Goal: Information Seeking & Learning: Learn about a topic

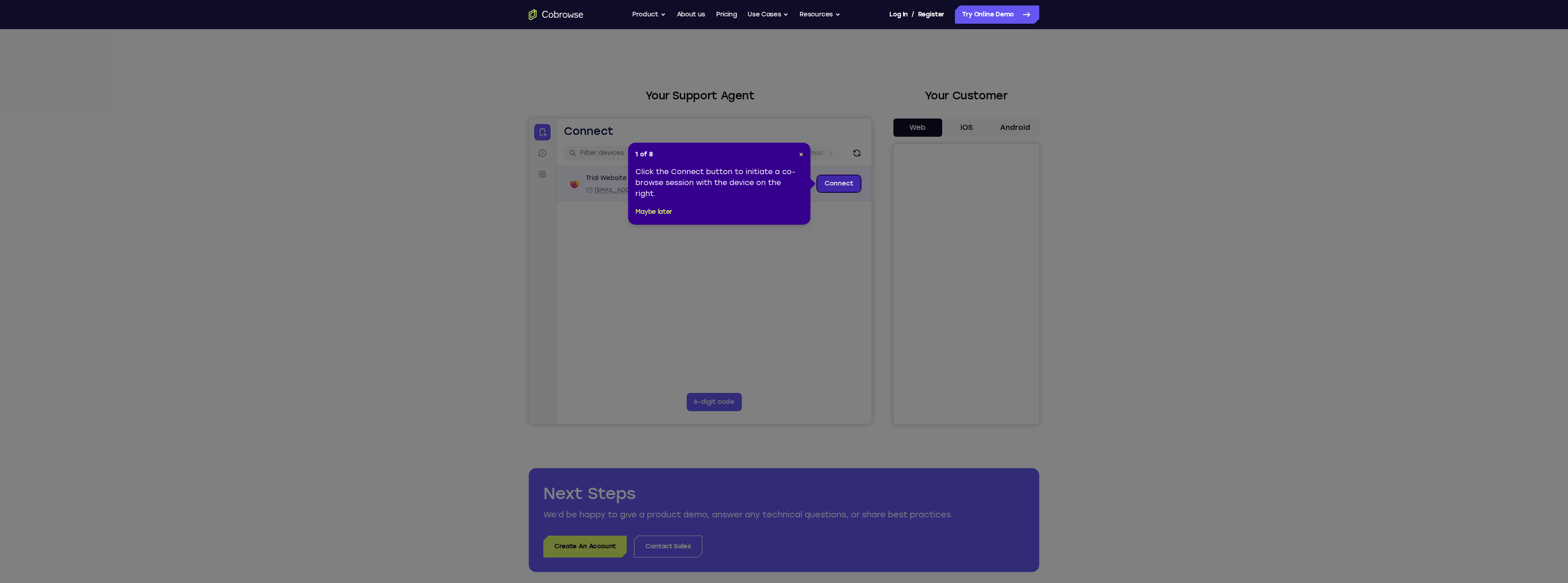
click at [839, 184] on link "Connect" at bounding box center [839, 183] width 43 height 16
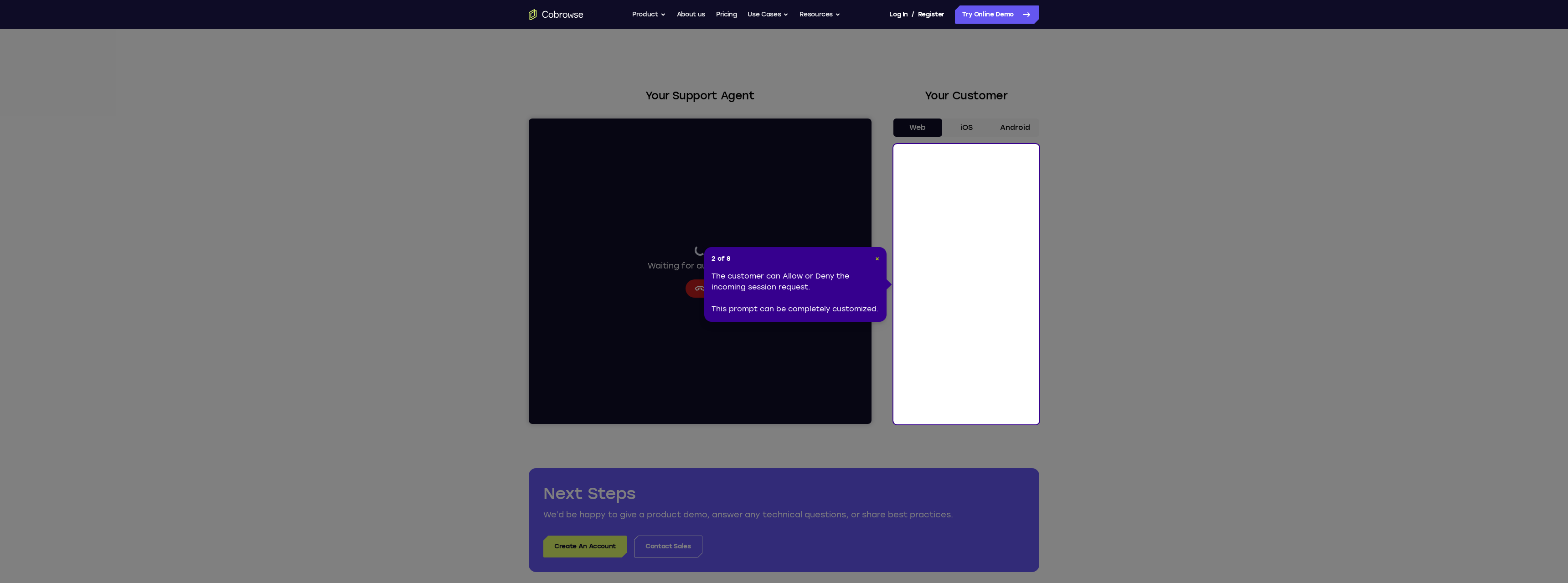
click at [877, 260] on span "×" at bounding box center [877, 259] width 4 height 8
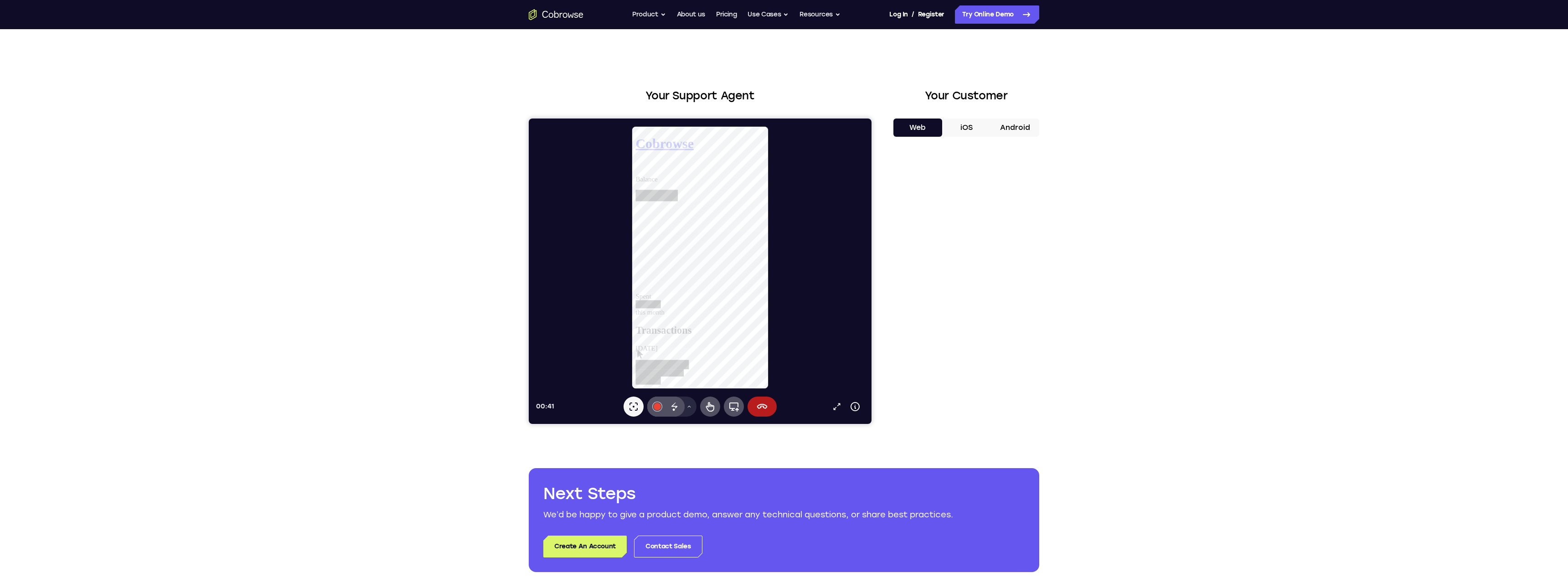
click at [805, 356] on div at bounding box center [704, 257] width 335 height 264
click at [688, 405] on icon at bounding box center [689, 406] width 5 height 5
click at [636, 405] on icon at bounding box center [634, 407] width 11 height 11
click at [655, 407] on div at bounding box center [657, 407] width 7 height 7
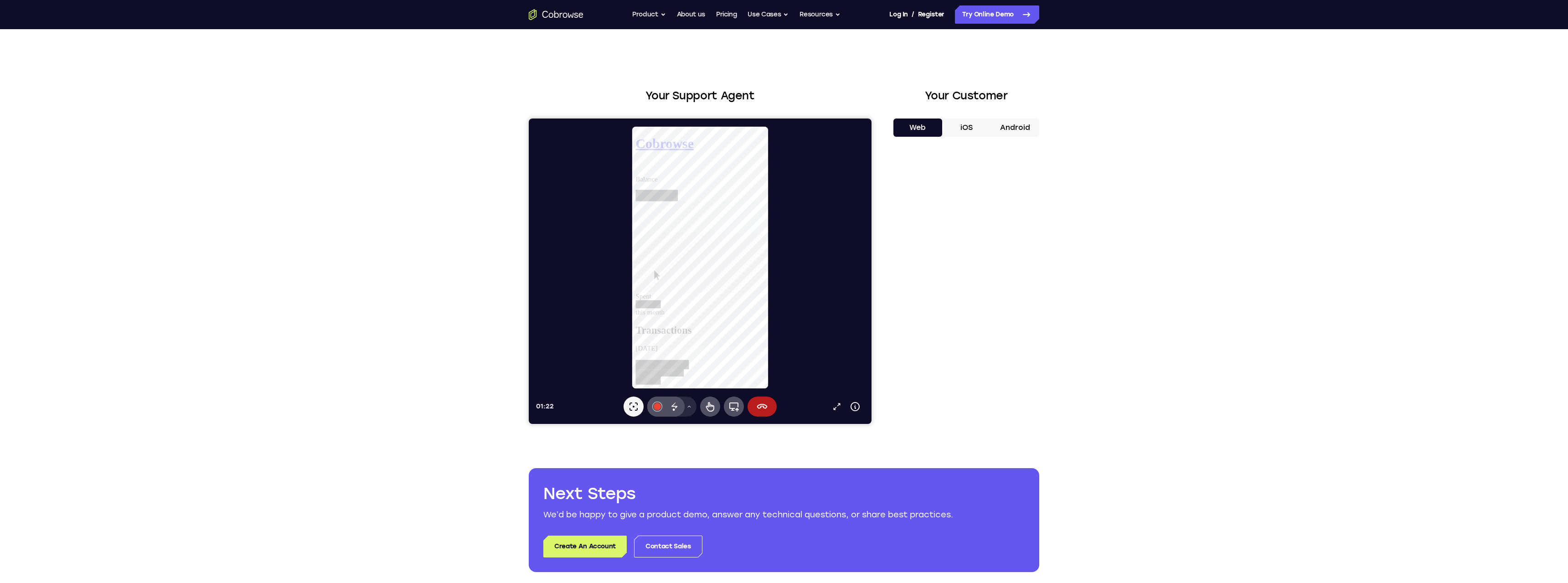
drag, startPoint x: 763, startPoint y: 406, endPoint x: 846, endPoint y: 345, distance: 103.0
click at [846, 345] on div "01:22 Open in a new tab Device info Expand toolbar Laser pointer #e94435 Disapp…" at bounding box center [704, 271] width 335 height 291
click at [964, 128] on button "iOS" at bounding box center [967, 128] width 49 height 18
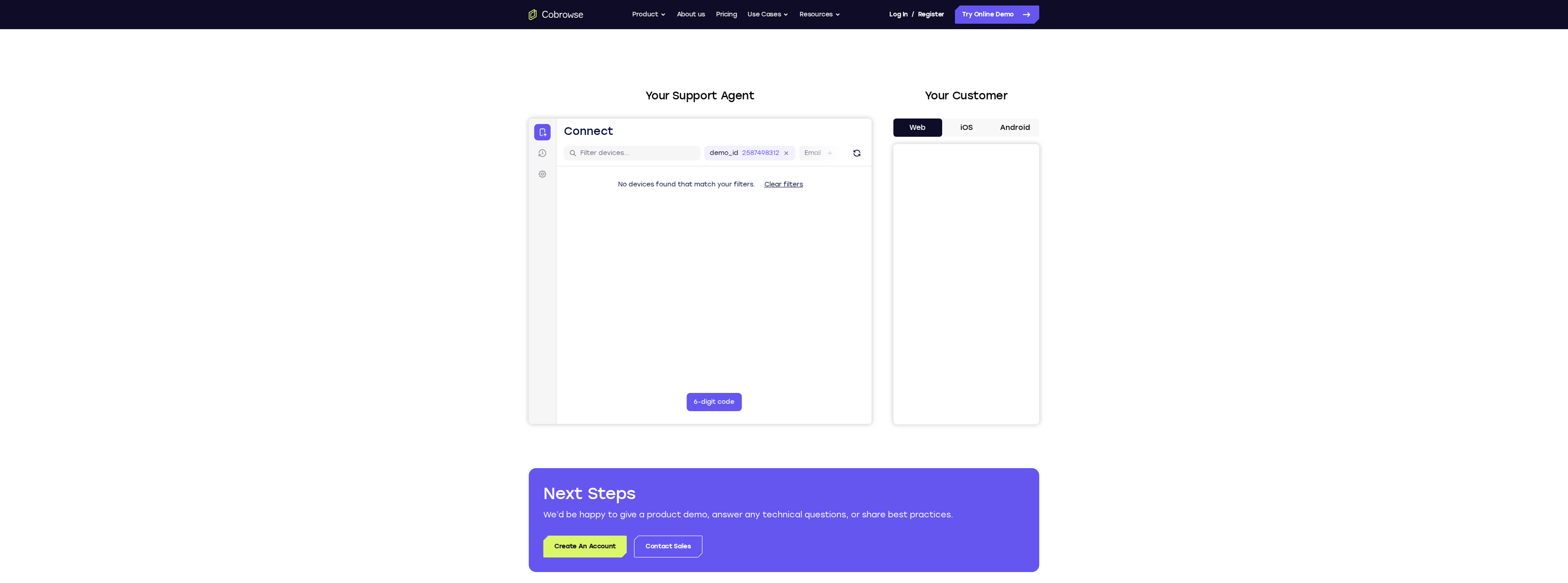
click at [783, 186] on button "Clear filters" at bounding box center [784, 184] width 54 height 18
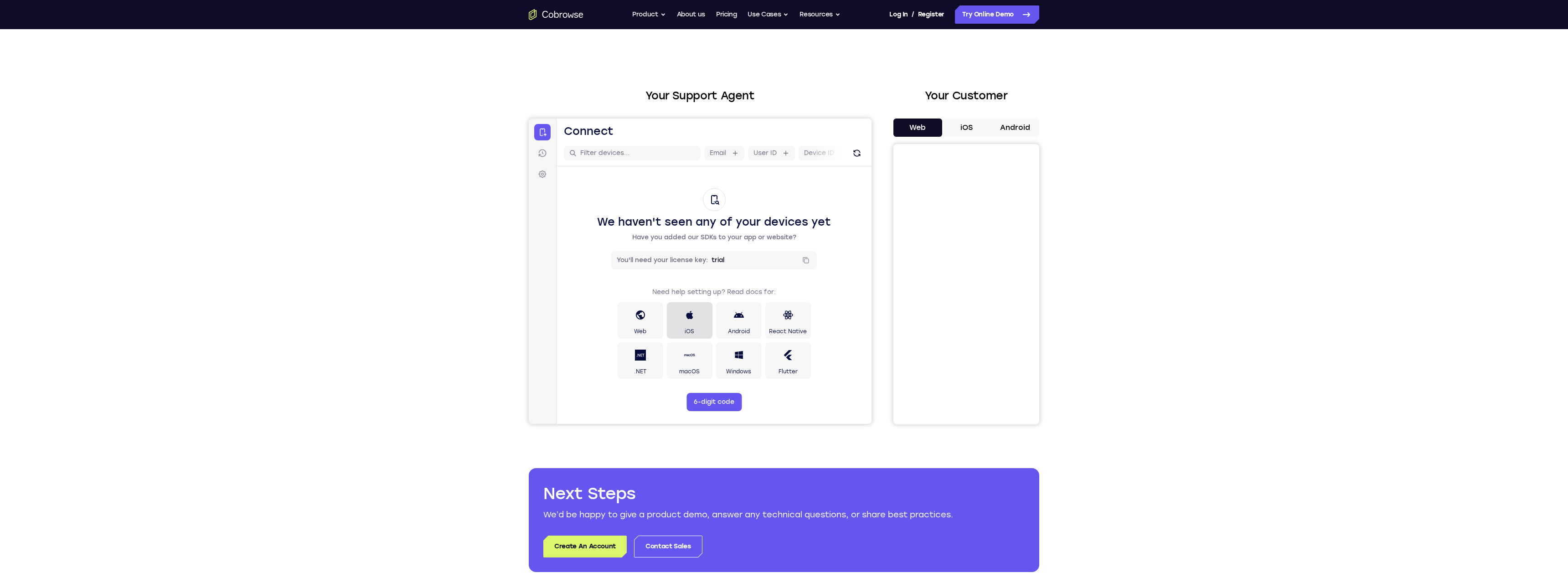
click at [690, 315] on icon at bounding box center [689, 315] width 7 height 8
click at [306, 233] on div "Your Support Agent Your Customer Web iOS Android Next Steps We’d be happy to gi…" at bounding box center [784, 330] width 1568 height 601
click at [547, 12] on icon "Go to the home page" at bounding box center [545, 14] width 6 height 7
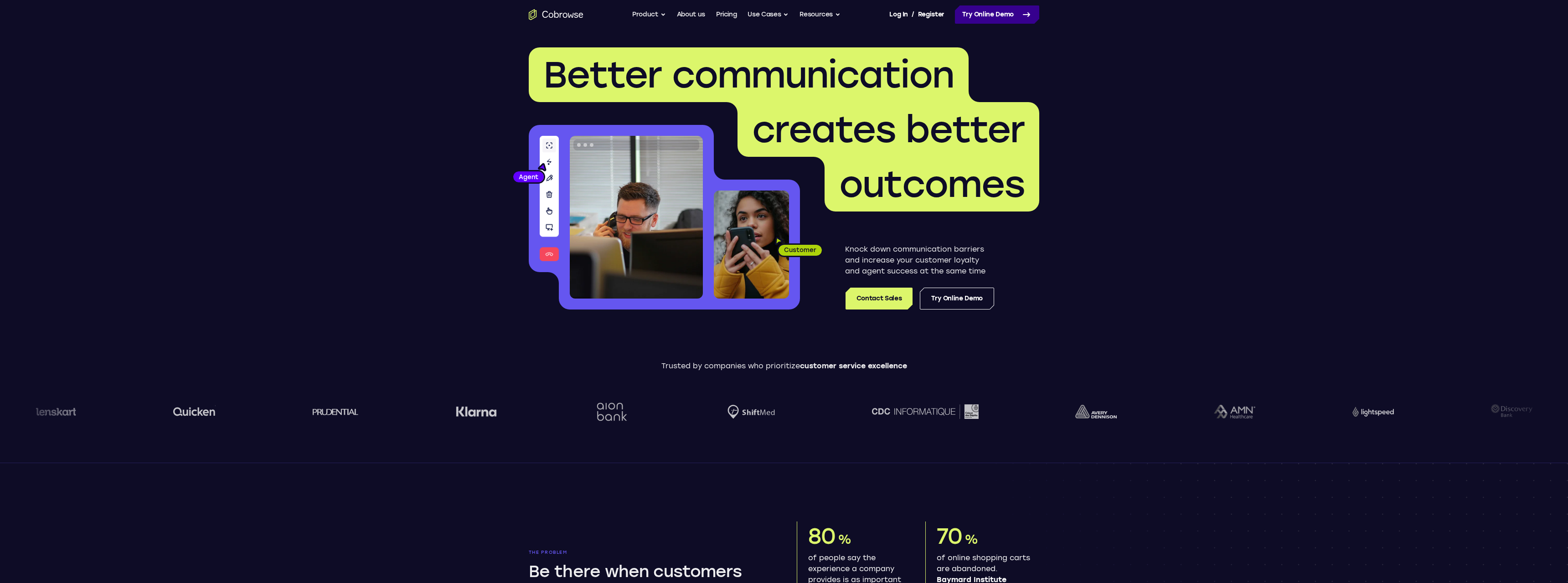
click at [986, 15] on link "Try Online Demo" at bounding box center [997, 15] width 85 height 18
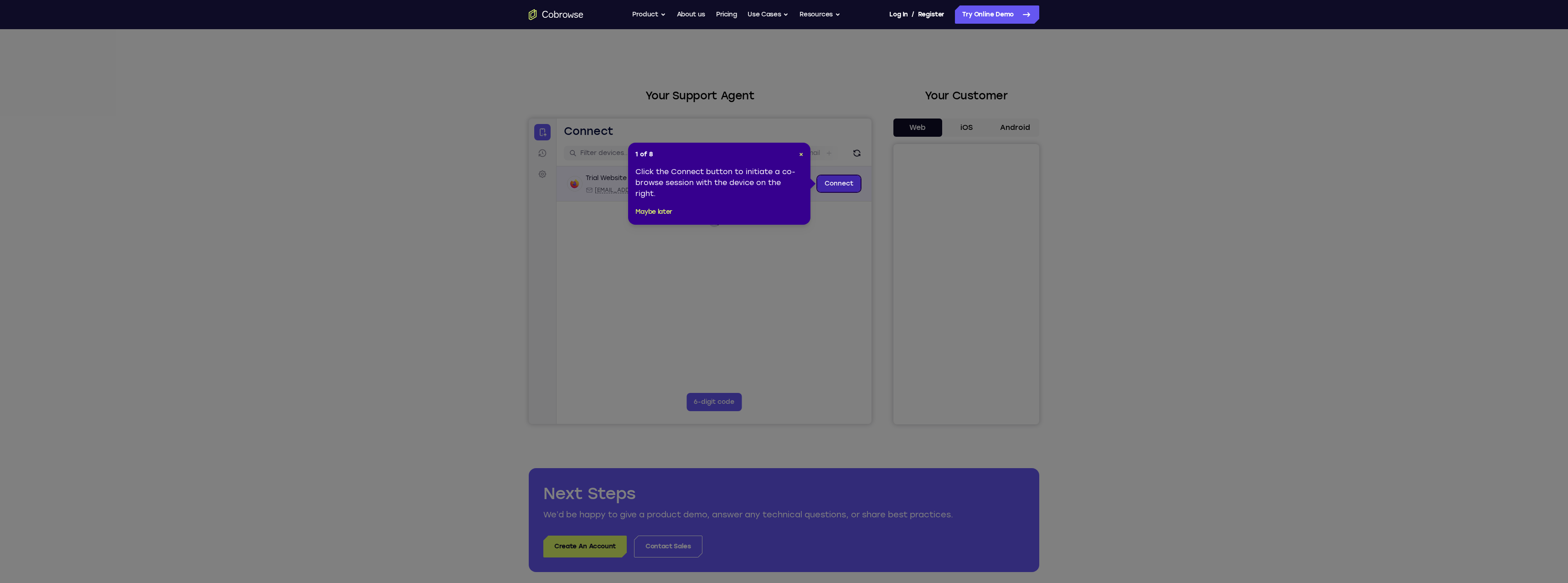
click at [831, 184] on link "Connect" at bounding box center [839, 183] width 43 height 16
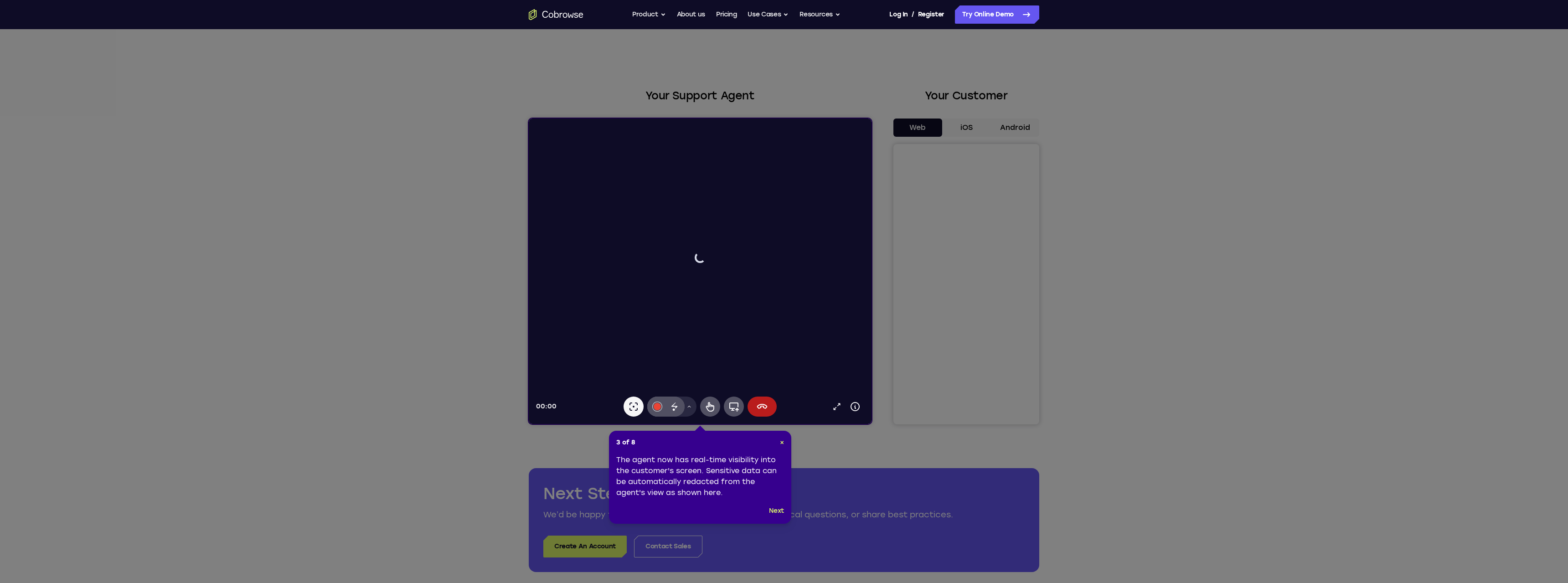
click at [966, 128] on icon at bounding box center [784, 292] width 1568 height 583
click at [773, 511] on button "Next" at bounding box center [776, 511] width 15 height 11
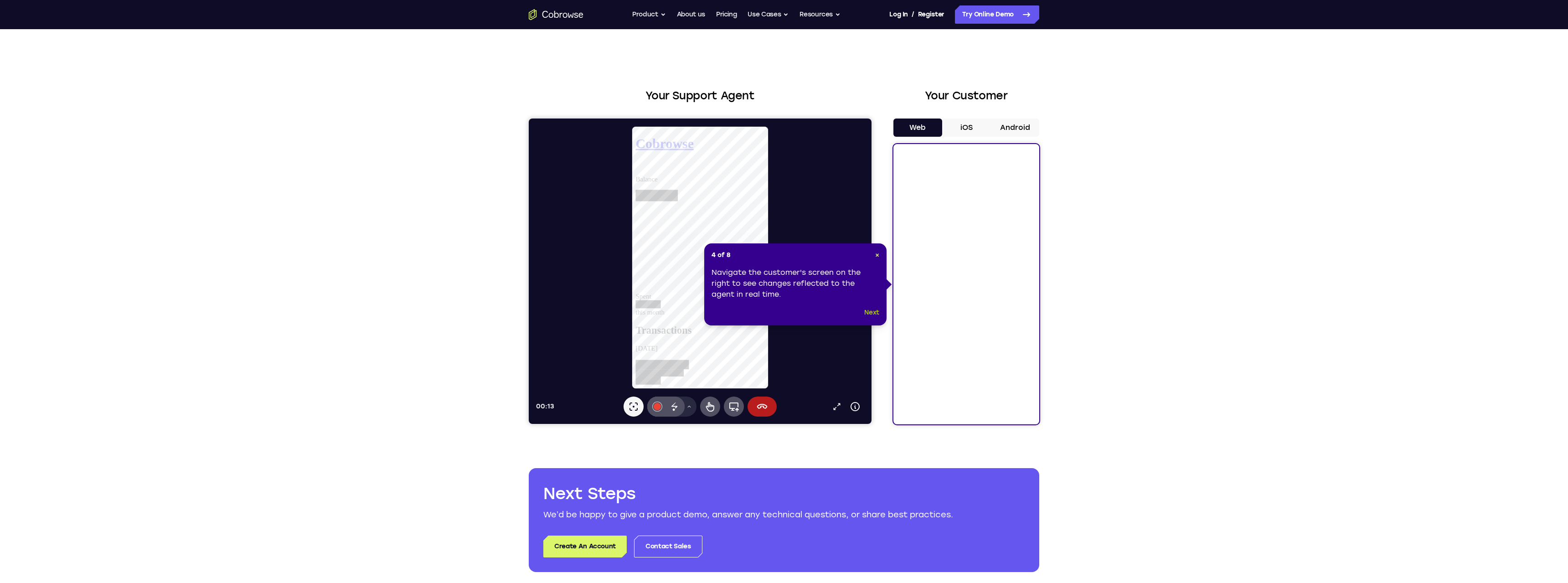
click at [871, 313] on button "Next" at bounding box center [872, 313] width 15 height 11
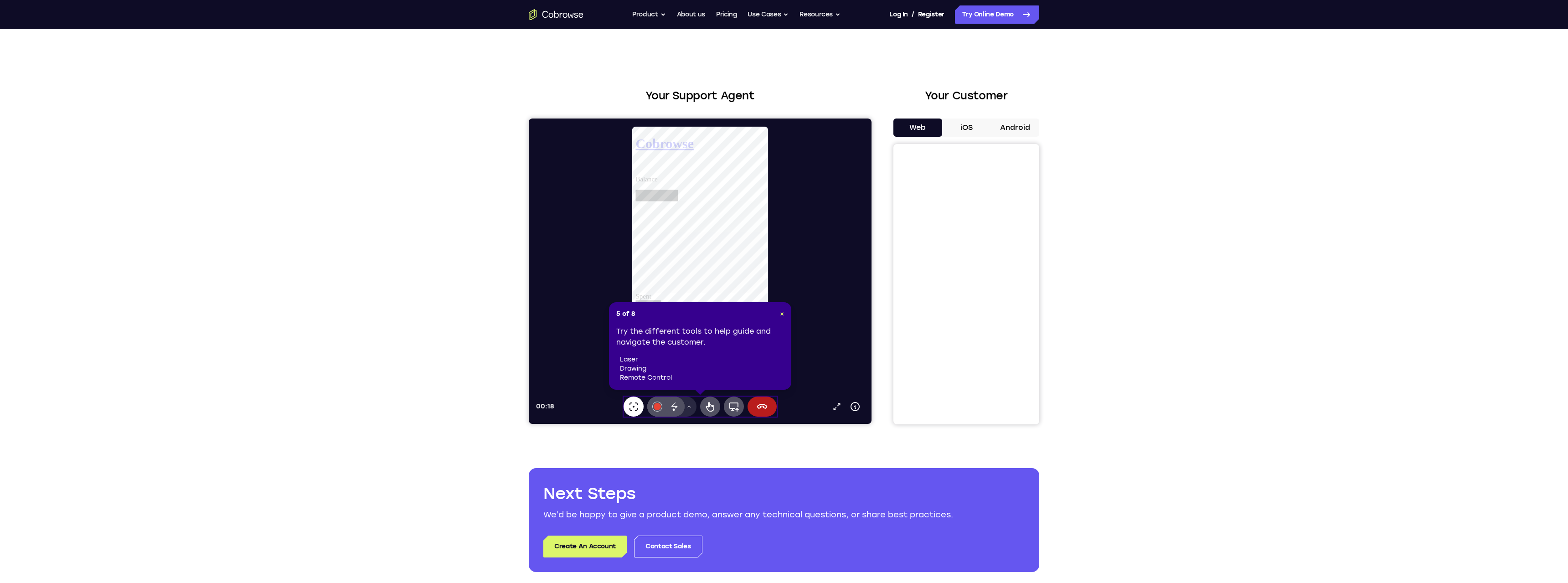
click at [632, 405] on icon at bounding box center [634, 407] width 11 height 11
click at [693, 407] on button "Drawing tools menu" at bounding box center [689, 406] width 15 height 20
click at [708, 406] on icon at bounding box center [710, 407] width 8 height 10
click at [735, 411] on icon at bounding box center [734, 407] width 11 height 11
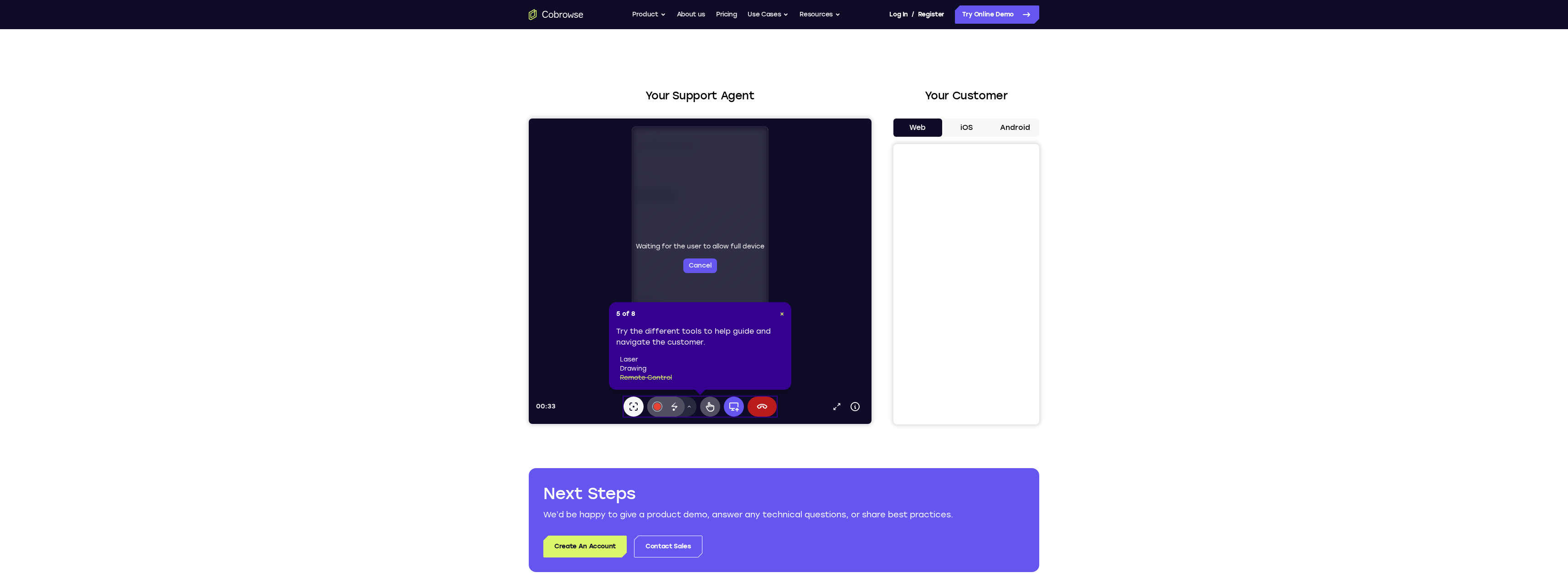
drag, startPoint x: 733, startPoint y: 206, endPoint x: 722, endPoint y: 195, distance: 15.6
click at [722, 195] on div "Waiting for the user to allow full device Cancel" at bounding box center [701, 257] width 136 height 262
click at [964, 126] on button "iOS" at bounding box center [967, 128] width 49 height 18
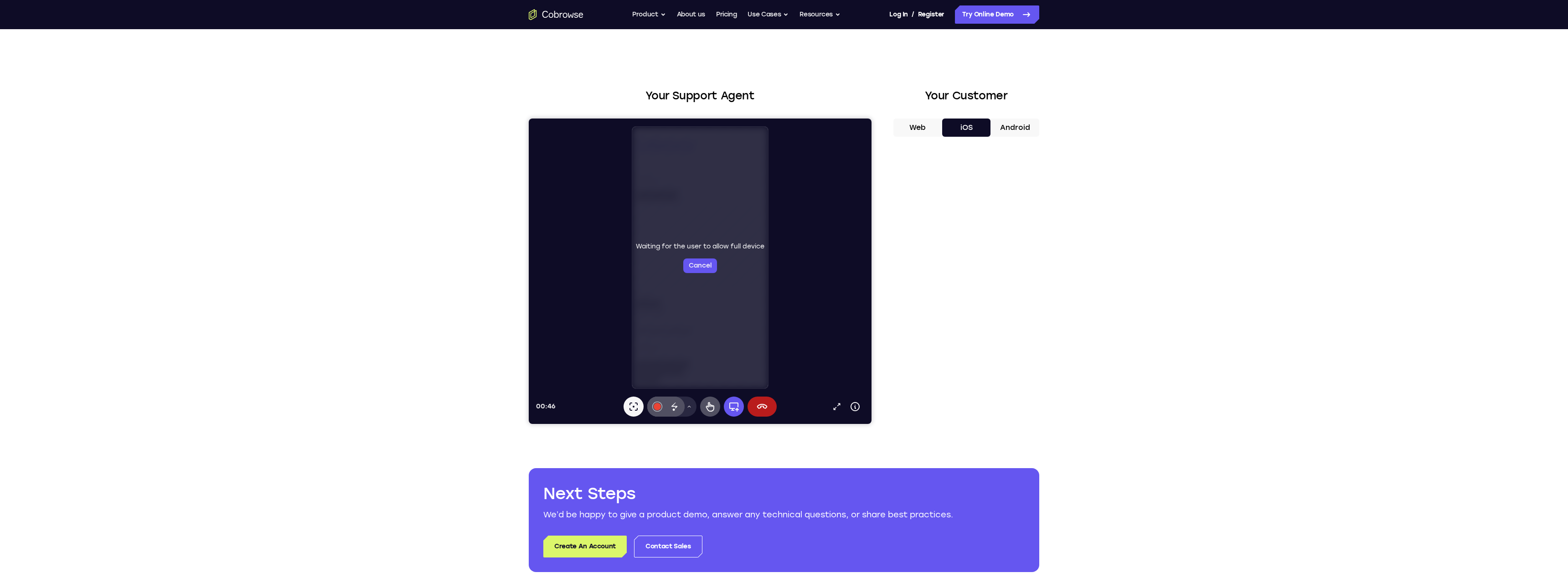
click at [251, 124] on div "Your Support Agent Your Customer Web iOS Android Next Steps We’d be happy to gi…" at bounding box center [784, 330] width 1568 height 601
click at [233, 119] on div "Your Support Agent Your Customer Web iOS Android Next Steps We’d be happy to gi…" at bounding box center [784, 330] width 1568 height 601
click at [1018, 127] on button "Android" at bounding box center [1015, 128] width 49 height 18
click at [971, 127] on button "iOS" at bounding box center [967, 128] width 49 height 18
click at [760, 407] on icon at bounding box center [762, 407] width 11 height 11
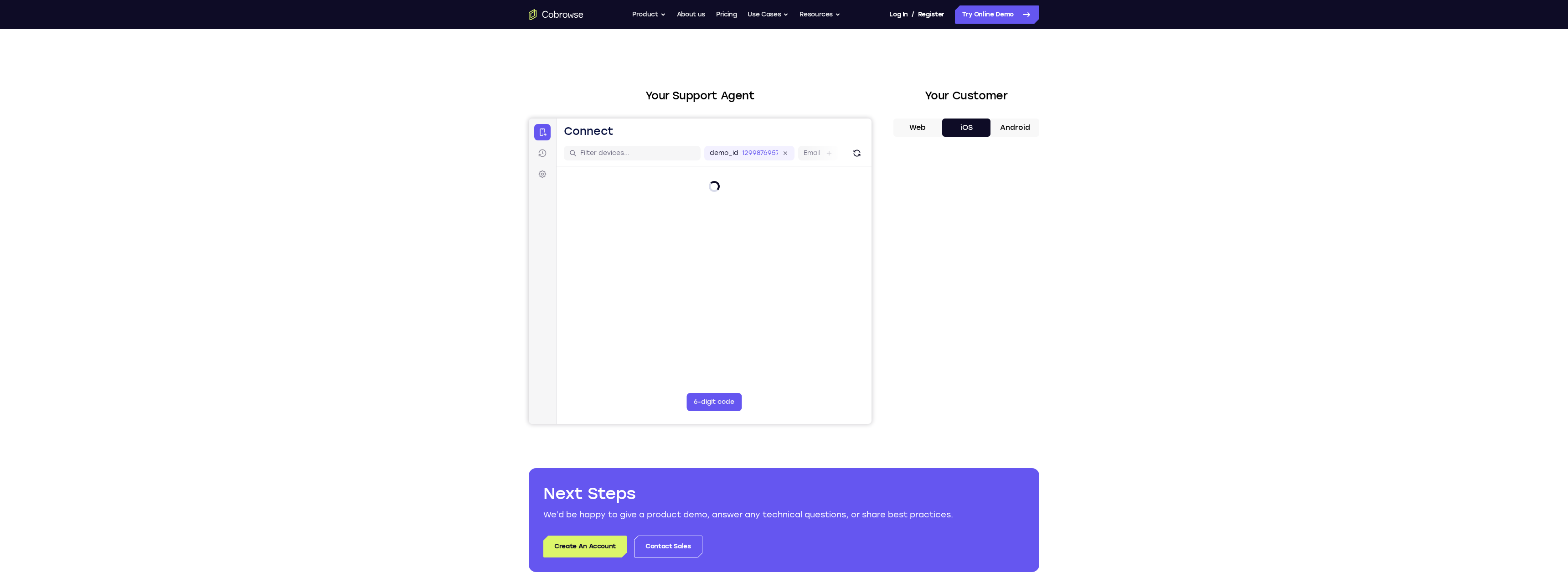
click at [760, 407] on main "demo_id 1299876957 1299876957 Email User ID Device ID Device name 6-digit code …" at bounding box center [713, 293] width 315 height 305
click at [701, 403] on button "6-digit code" at bounding box center [714, 402] width 55 height 18
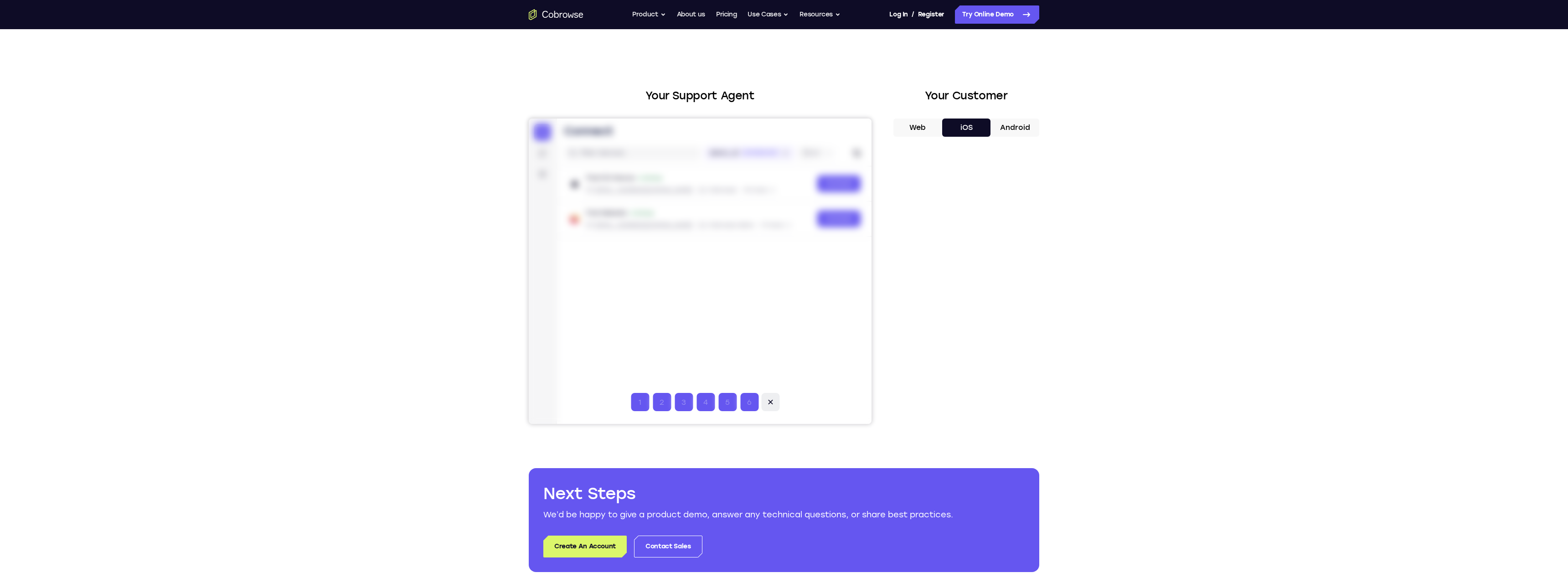
click at [773, 400] on icon at bounding box center [770, 402] width 9 height 9
click at [844, 184] on link "Connect" at bounding box center [839, 183] width 43 height 16
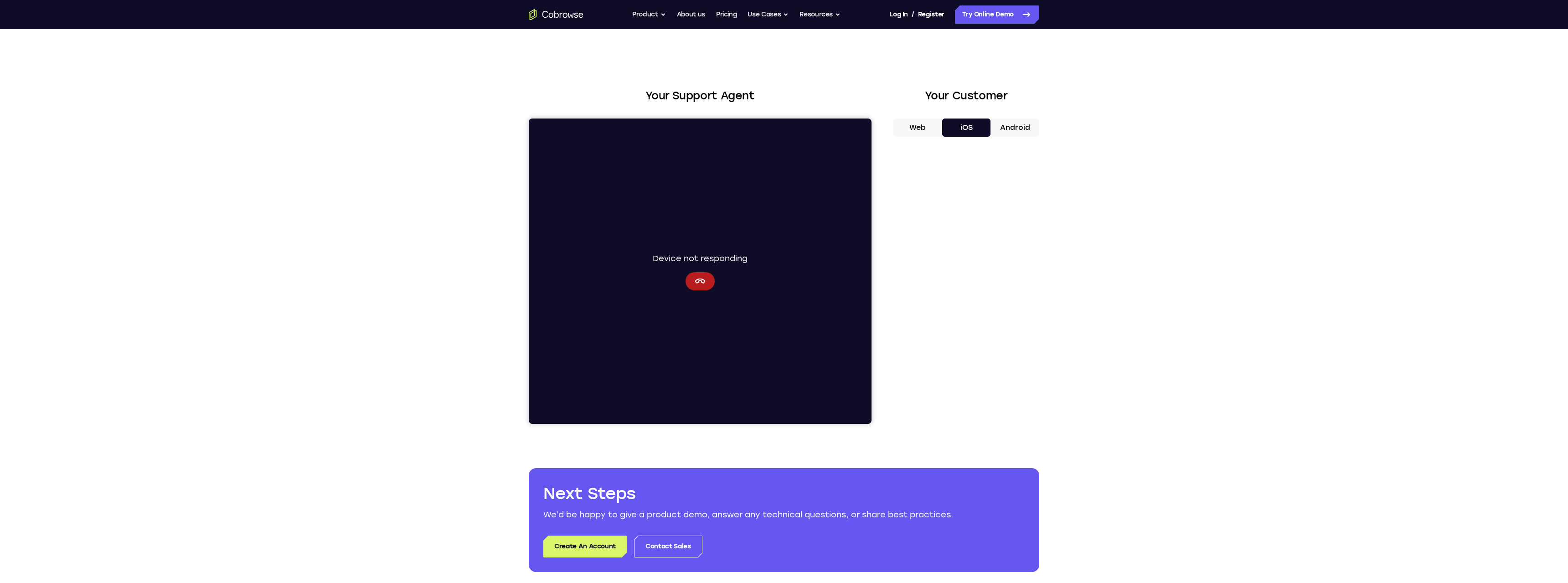
drag, startPoint x: 256, startPoint y: 192, endPoint x: 154, endPoint y: 2, distance: 215.6
click at [252, 164] on div "Your Support Agent Your Customer Web iOS Android Next Steps We’d be happy to gi…" at bounding box center [784, 330] width 1568 height 601
click at [699, 15] on link "About us" at bounding box center [691, 15] width 28 height 18
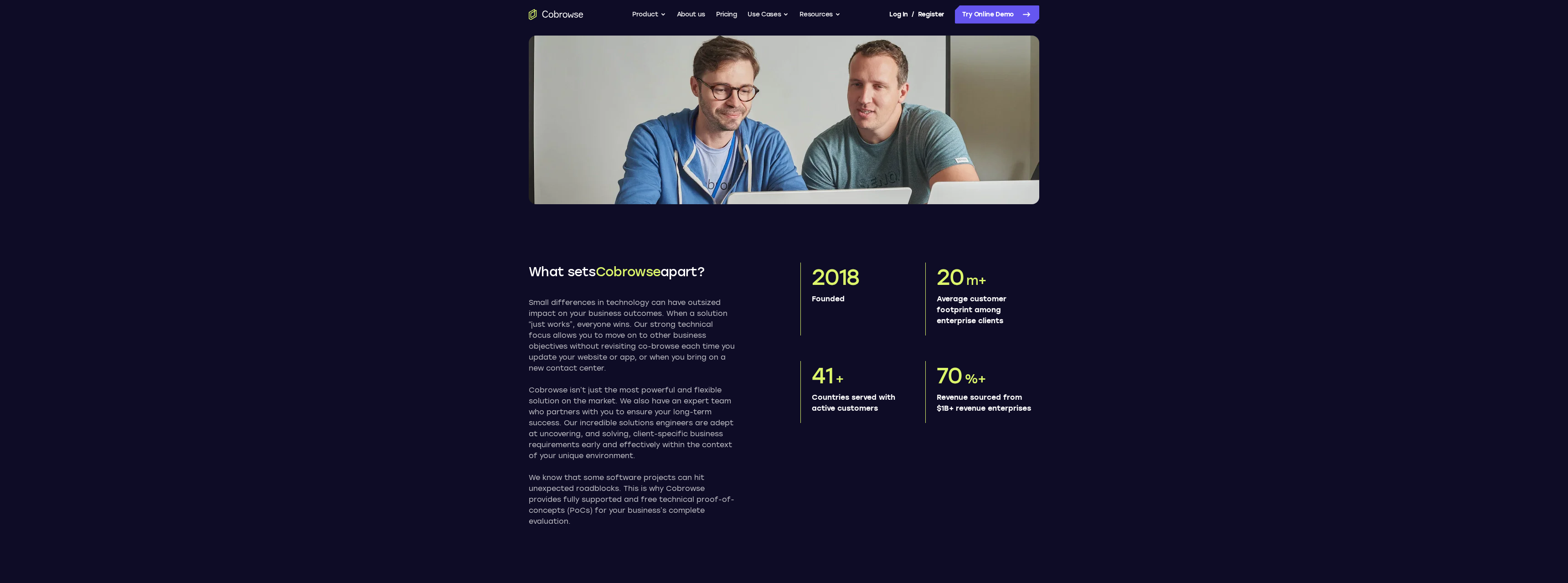
scroll to position [186, 0]
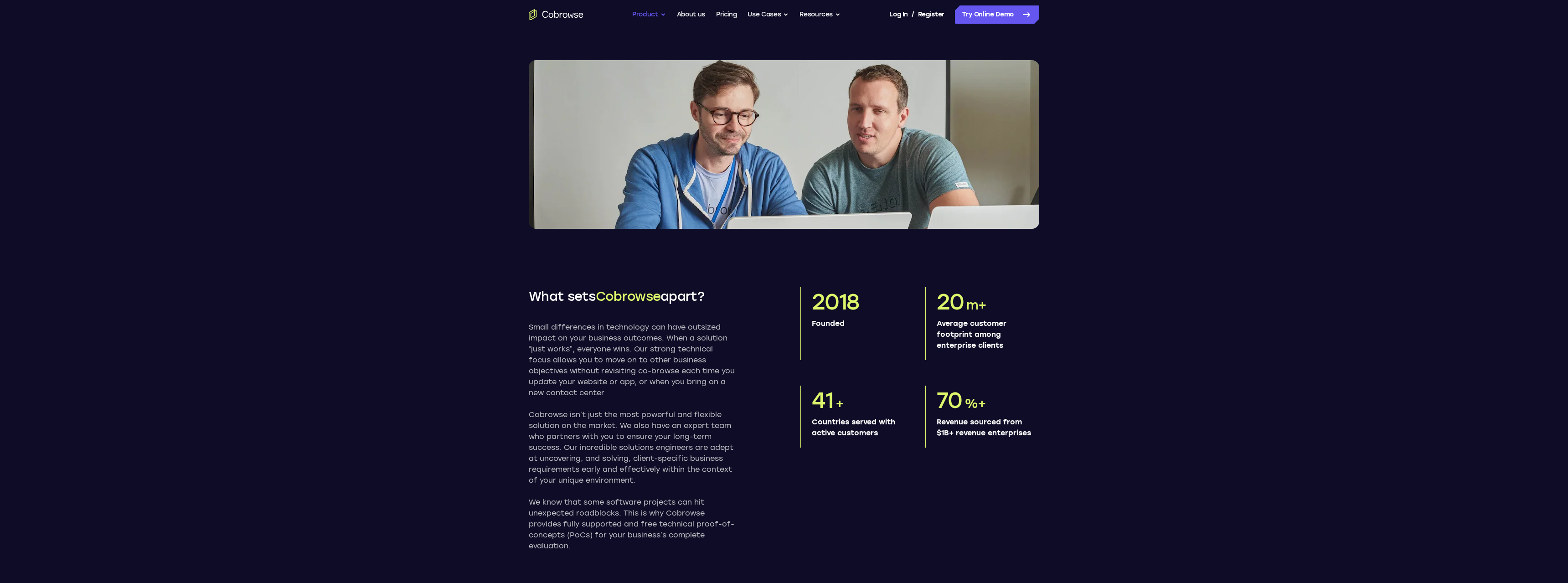
click at [643, 15] on button "Product" at bounding box center [649, 15] width 33 height 18
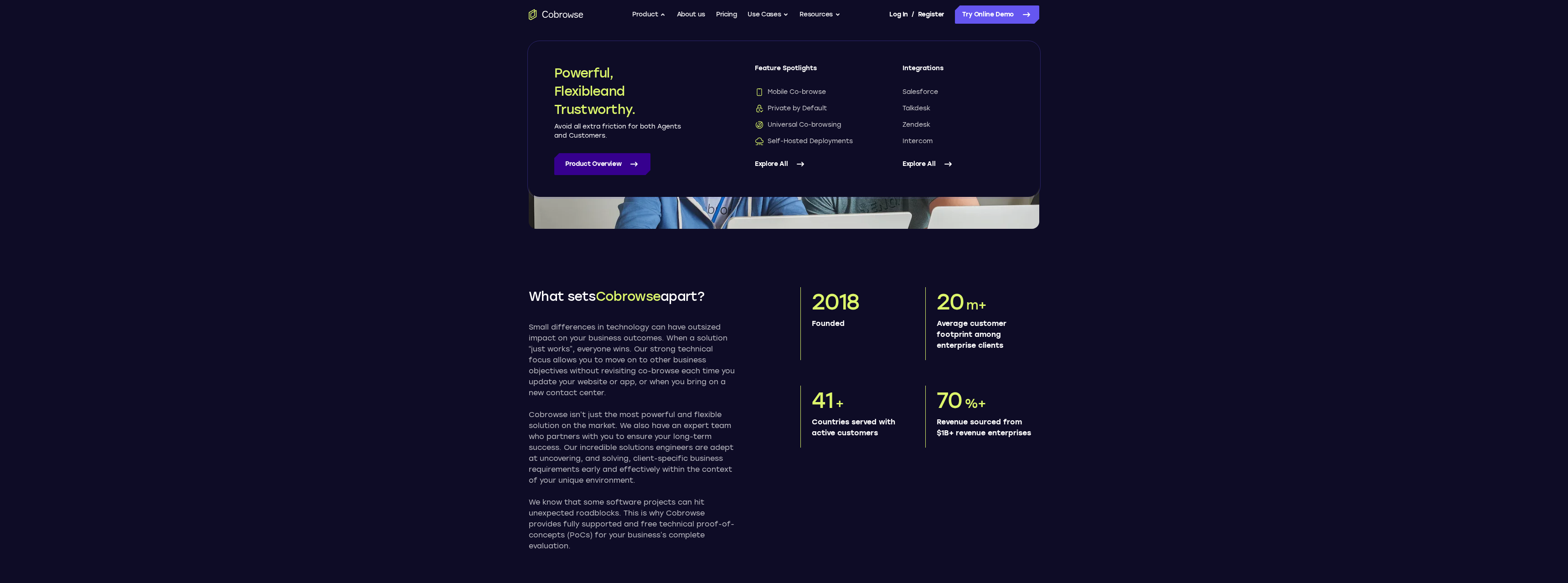
click at [599, 164] on link "Product Overview" at bounding box center [603, 164] width 96 height 22
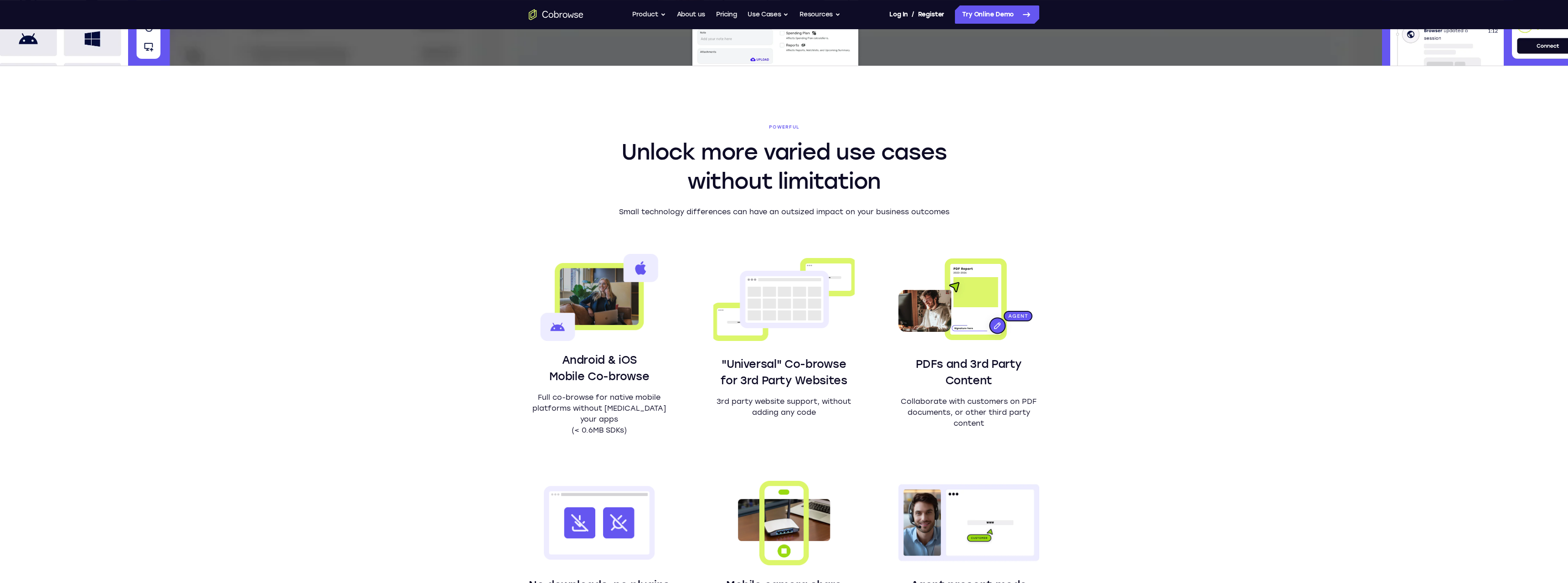
scroll to position [372, 0]
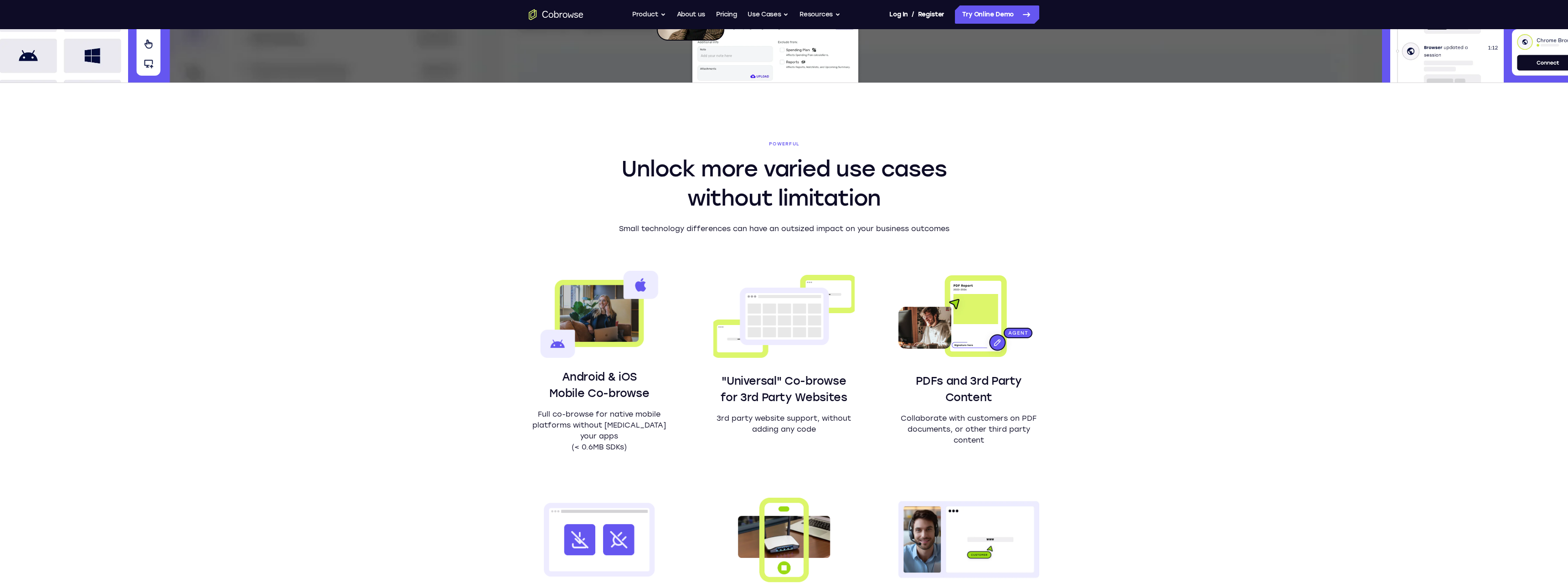
click at [558, 18] on icon "Go to the home page" at bounding box center [556, 15] width 55 height 11
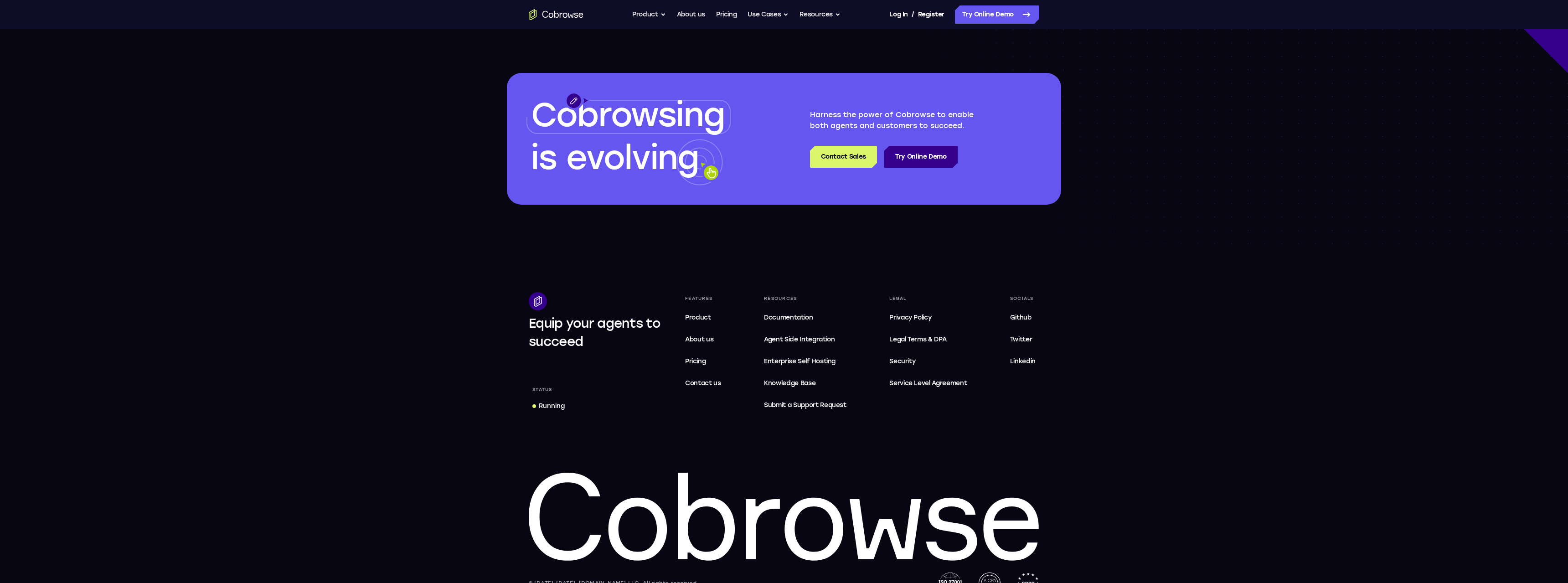
scroll to position [2611, 0]
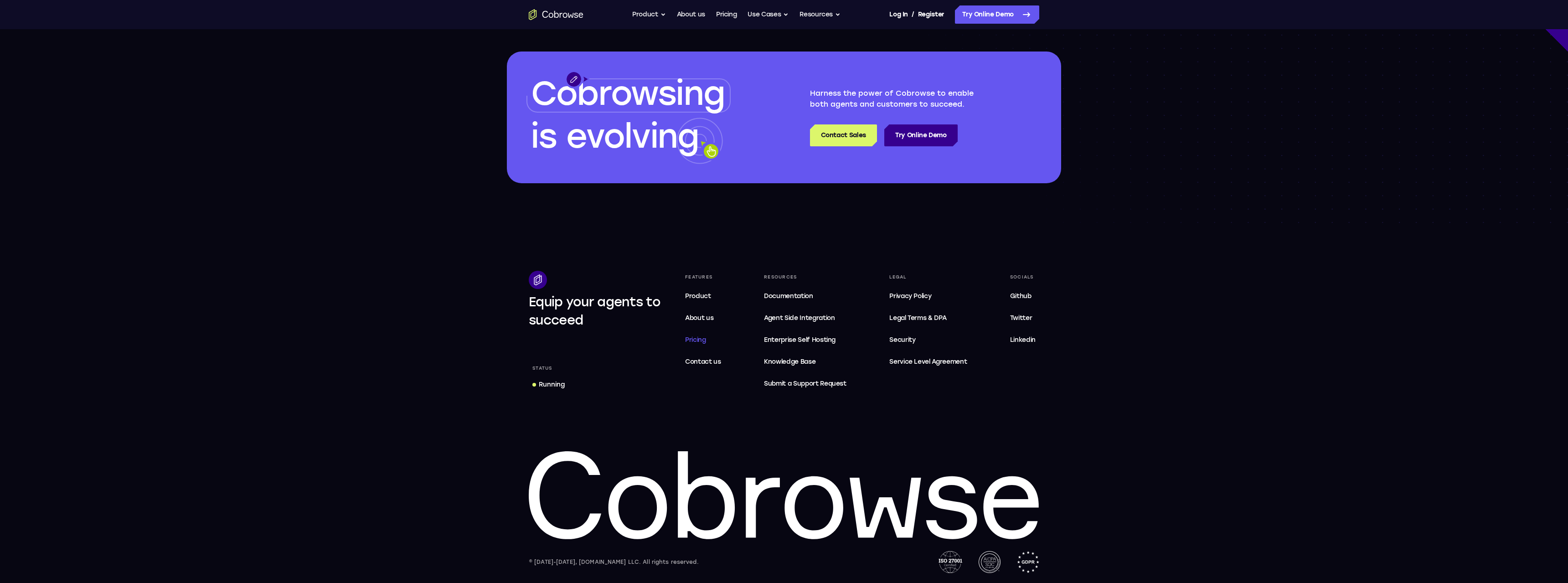
click at [698, 338] on span "Pricing" at bounding box center [696, 340] width 21 height 8
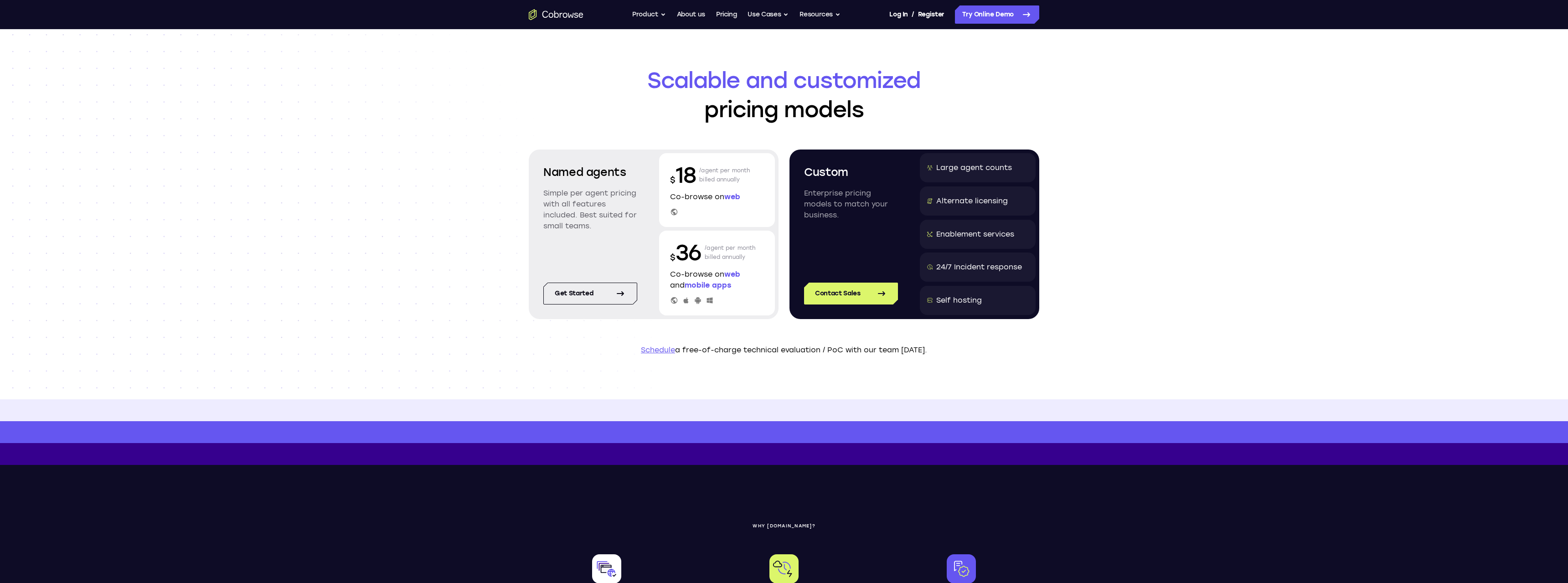
scroll to position [279, 0]
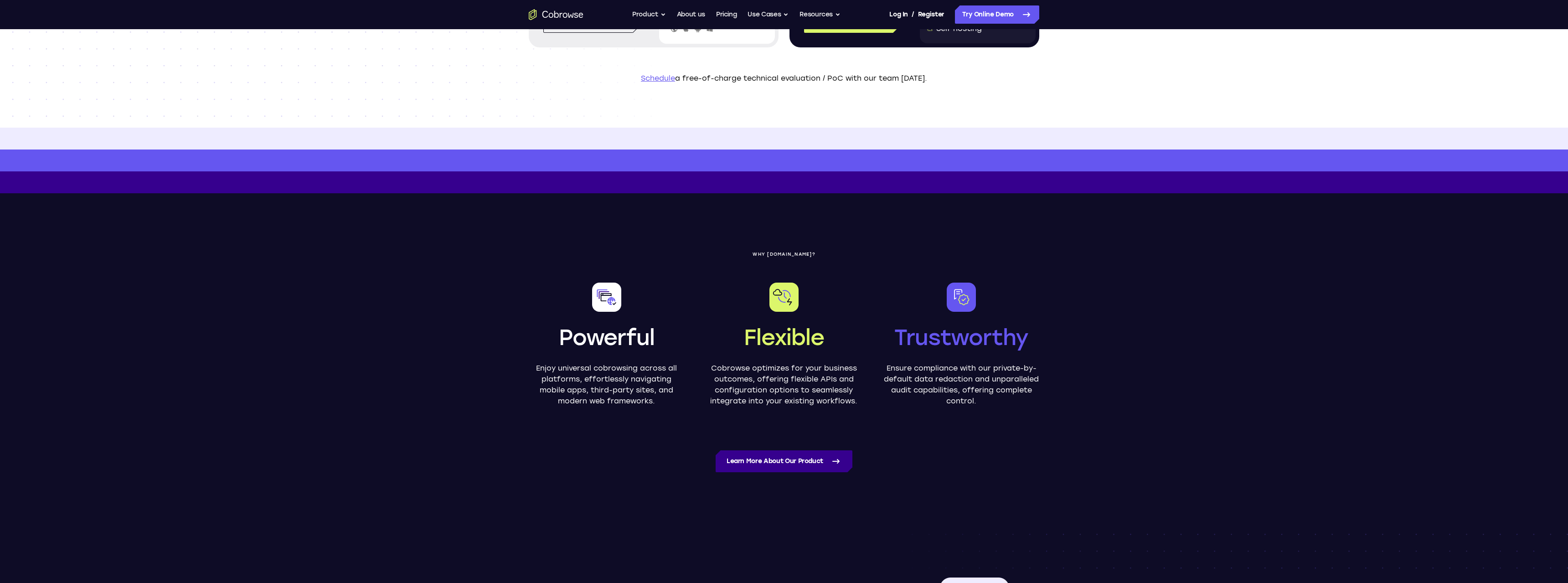
click at [765, 467] on link "Learn more about our product" at bounding box center [784, 461] width 137 height 22
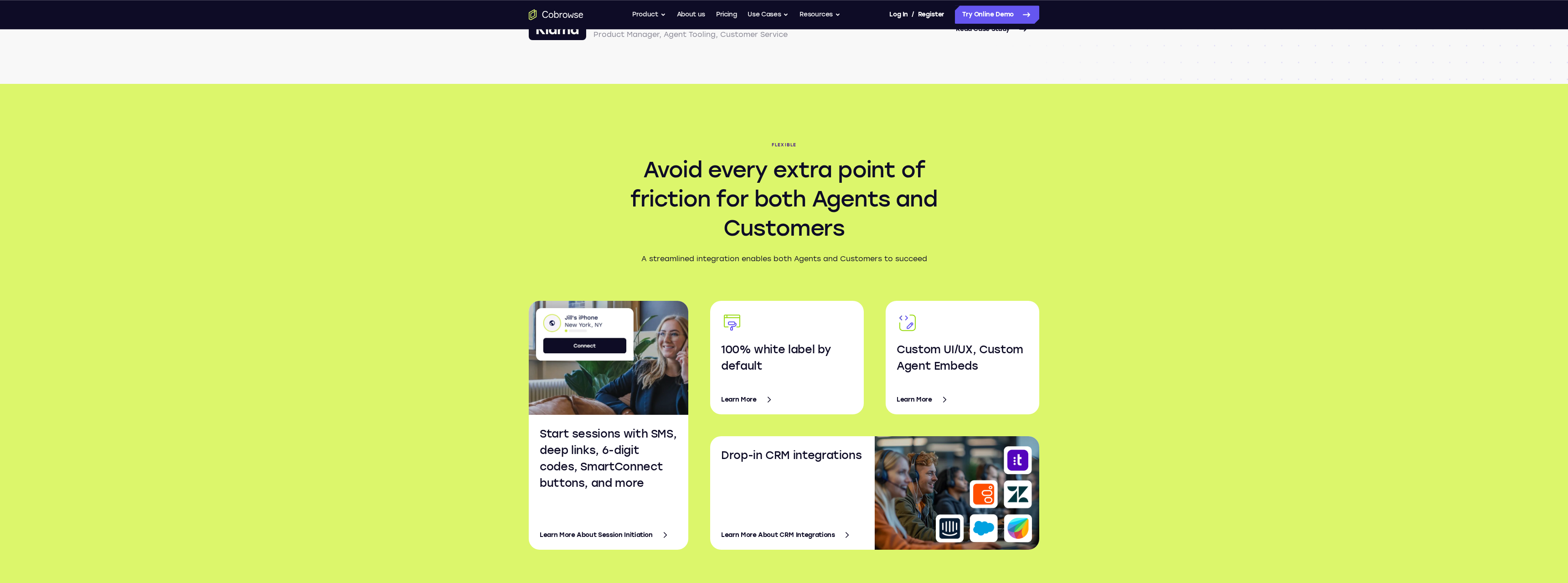
scroll to position [1209, 0]
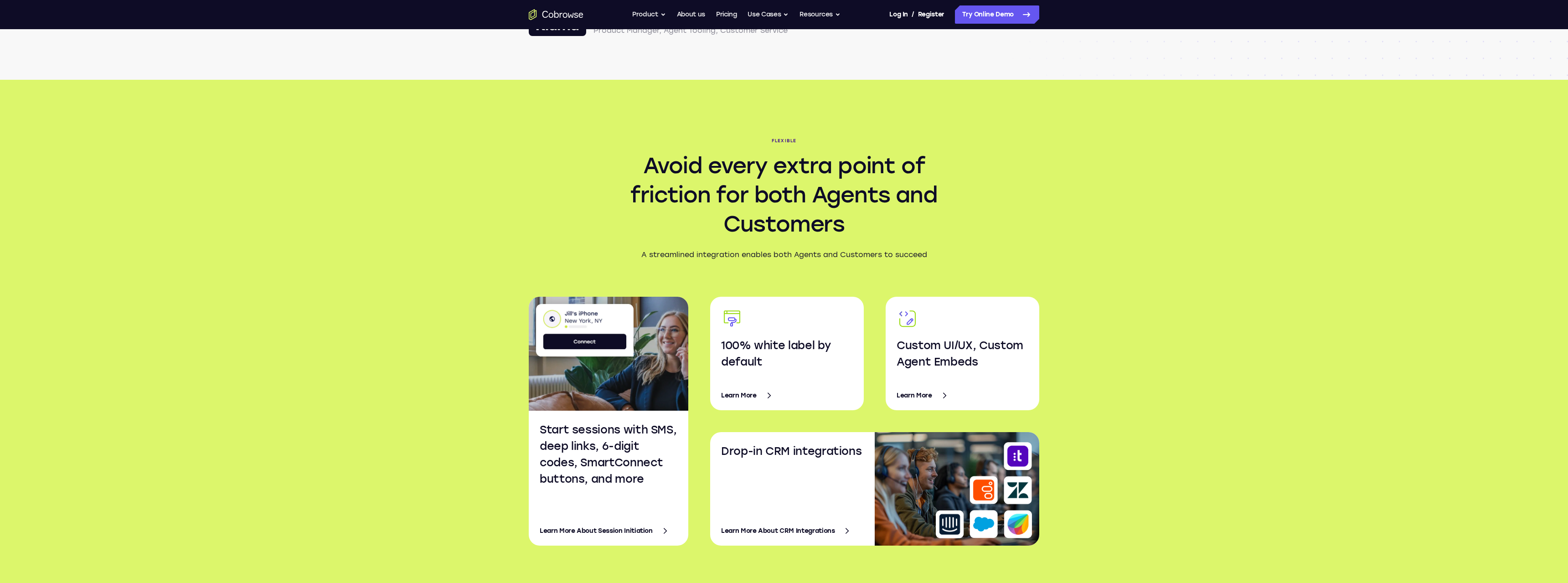
click at [612, 531] on link "Learn More About Session Initiation" at bounding box center [609, 531] width 138 height 22
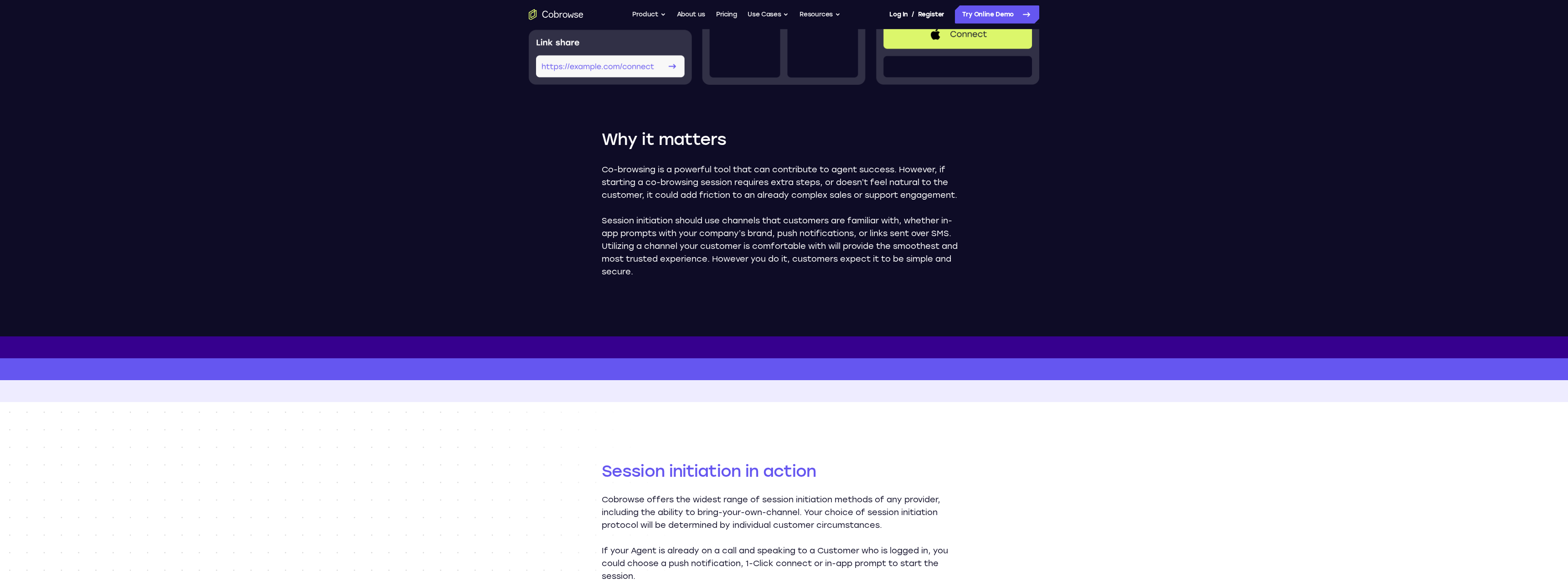
scroll to position [418, 0]
